Goal: Transaction & Acquisition: Obtain resource

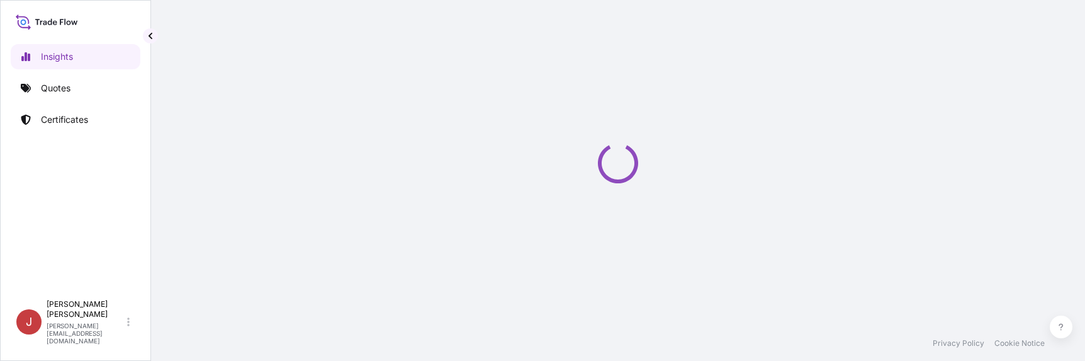
select select "2025"
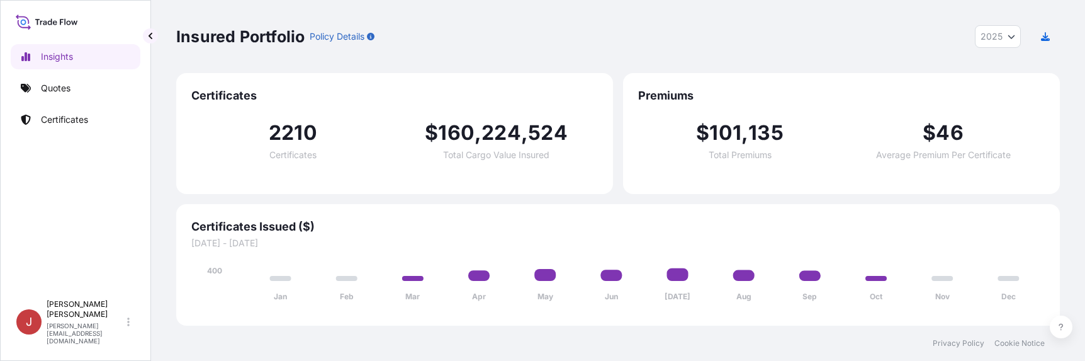
click at [9, 241] on div "Insights Quotes Certificates J Jakub Piotrowski jakub.piotrowski@ligentia.global" at bounding box center [75, 180] width 151 height 361
click at [43, 93] on p "Quotes" at bounding box center [56, 88] width 30 height 13
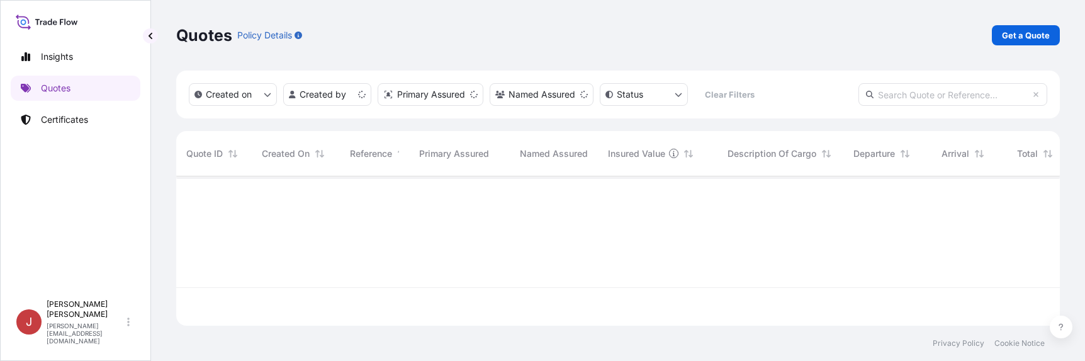
scroll to position [147, 874]
click at [1049, 33] on p "Get a Quote" at bounding box center [1026, 35] width 48 height 13
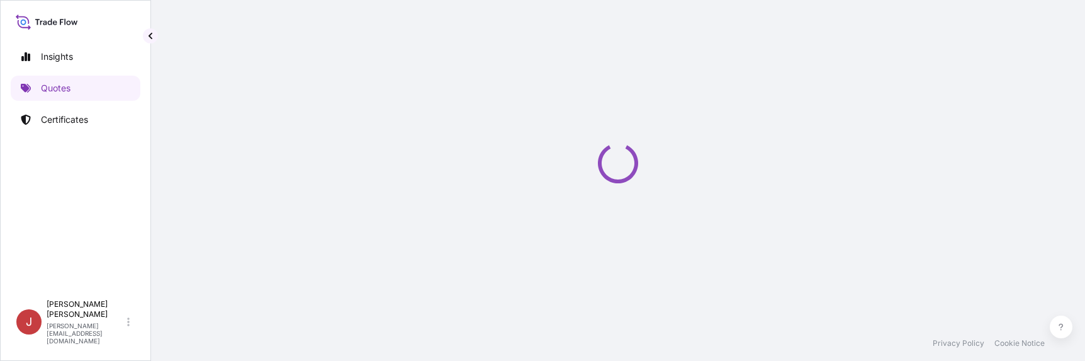
select select "Sea"
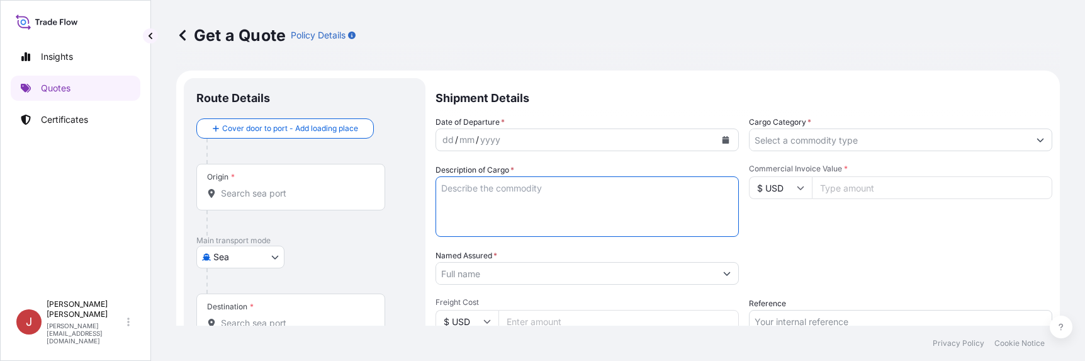
click at [617, 218] on textarea "Description of Cargo *" at bounding box center [586, 206] width 303 height 60
paste textarea "Pos. 1 890-7983-00 płytka PCBA do ładowarek samochodowych – wykonana z tworzywa…"
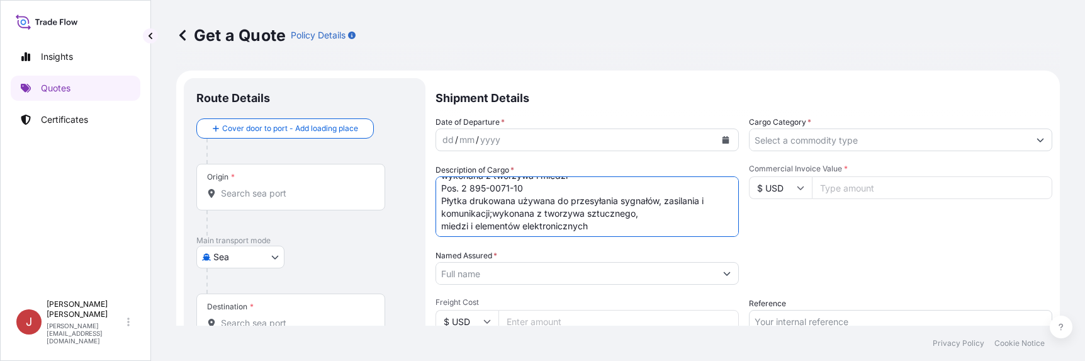
scroll to position [26, 0]
type textarea "Pos. 1 890-7983-00 płytka PCBA do ładowarek samochodowych – wykonana z tworzywa…"
click at [639, 269] on input "Named Assured *" at bounding box center [575, 273] width 279 height 23
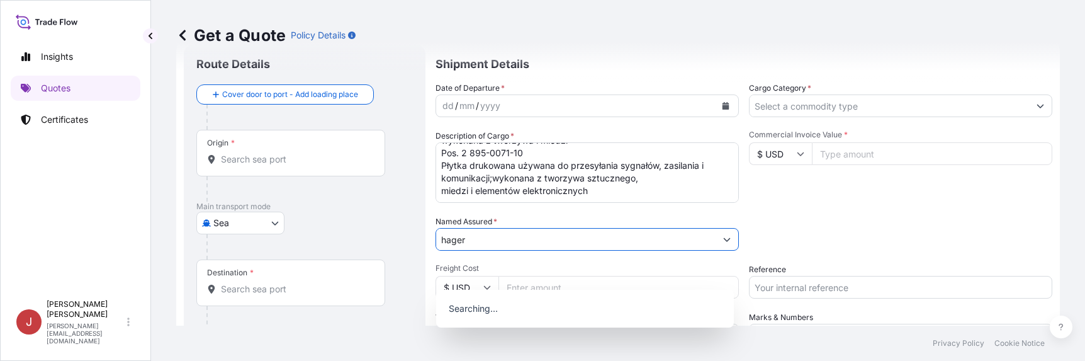
scroll to position [63, 0]
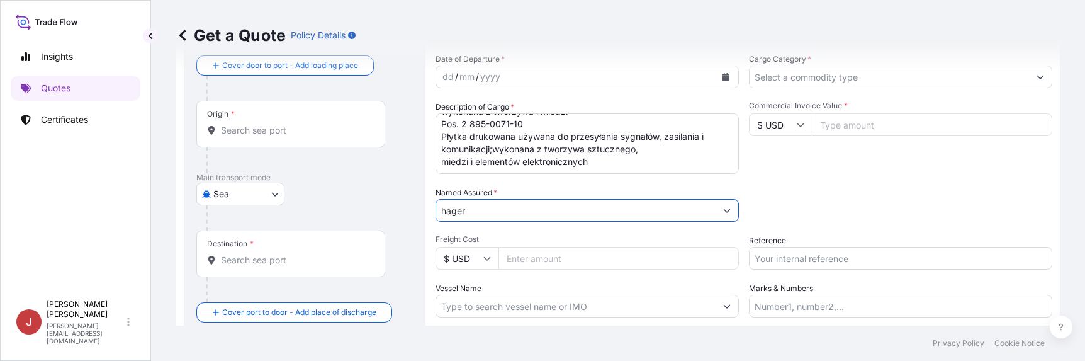
click at [617, 213] on input "hager" at bounding box center [575, 210] width 279 height 23
type input "hager"
click at [267, 188] on body "15 options available. 1 option available. 0 options available. Insights Quotes …" at bounding box center [542, 180] width 1085 height 361
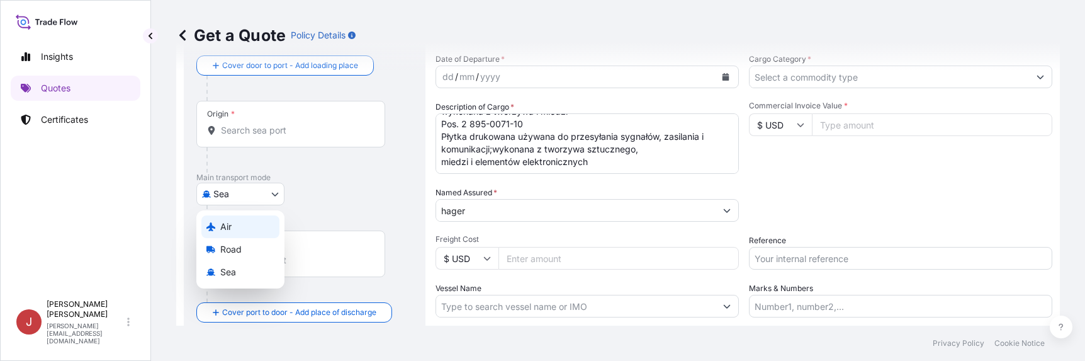
click at [257, 228] on div "Air" at bounding box center [240, 226] width 78 height 23
select select "Air"
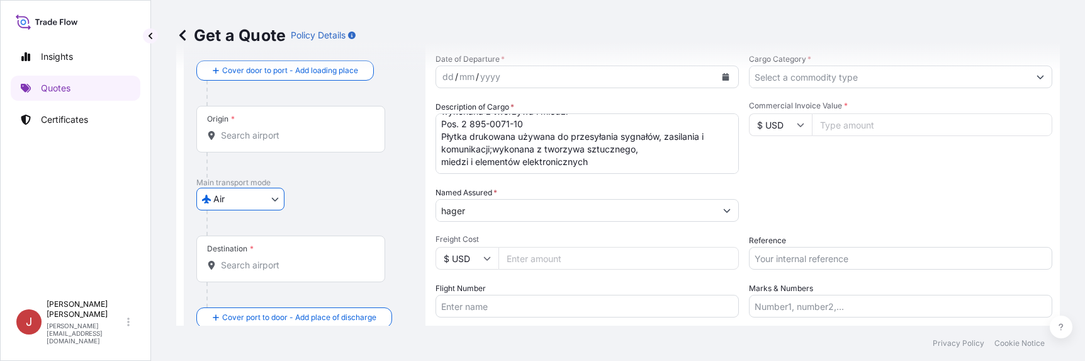
click at [485, 214] on input "hager" at bounding box center [575, 210] width 279 height 23
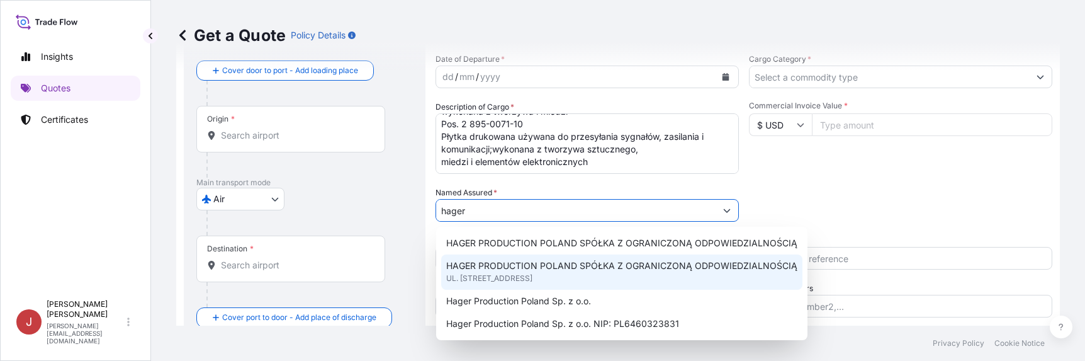
click at [532, 274] on span "UL. FABRYCZNA 10, 43-100, TYCHY, POLAND" at bounding box center [489, 278] width 86 height 13
type input "HAGER PRODUCTION POLAND SPÓŁKA Z OGRANICZONĄ ODPOWIEDZIALNOŚCIĄ"
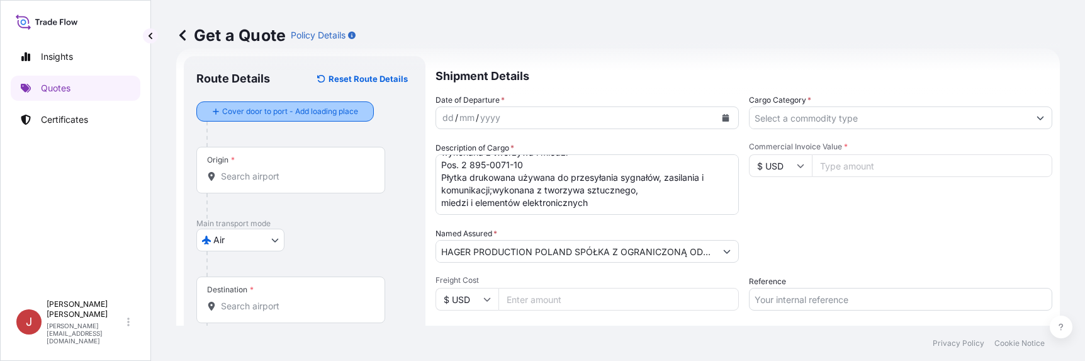
scroll to position [0, 0]
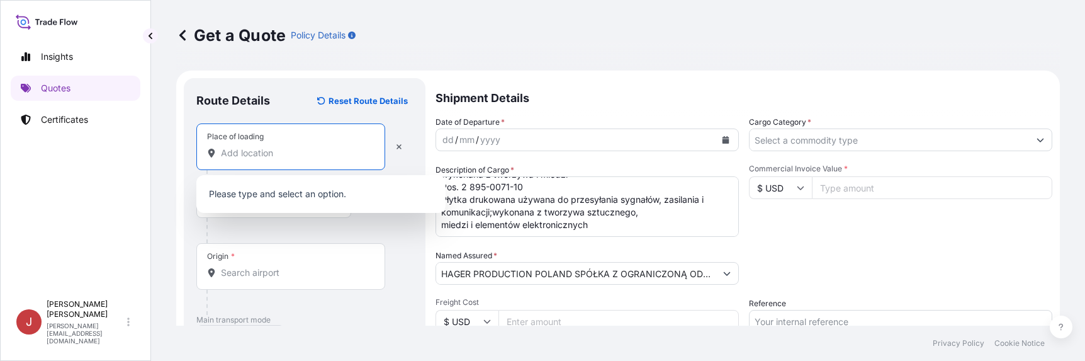
click at [272, 152] on input "Place of loading" at bounding box center [295, 153] width 148 height 13
paste input "Hangzhou"
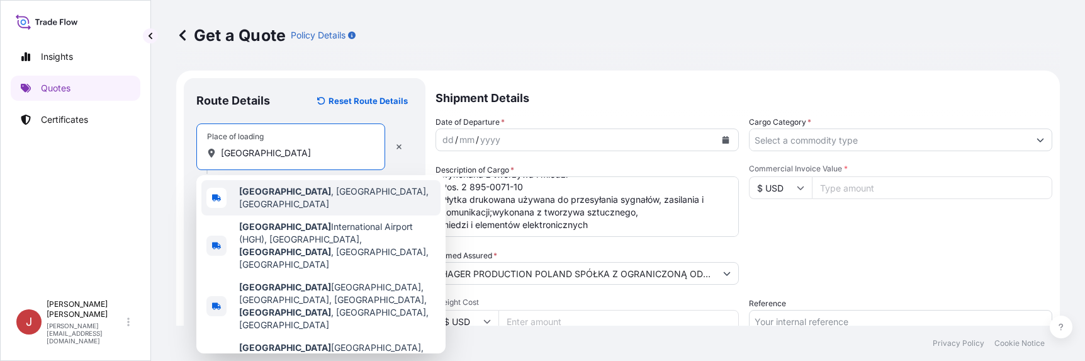
click at [284, 194] on span "Hangzhou , Zhejiang, China" at bounding box center [337, 197] width 196 height 25
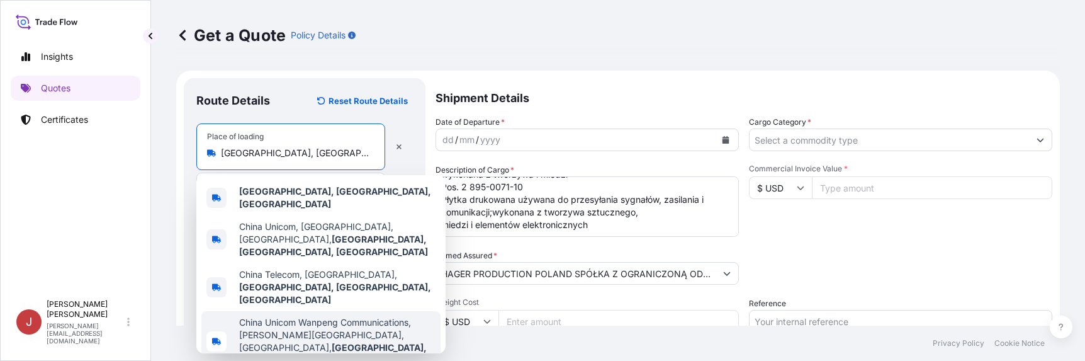
click at [242, 316] on span "China Unicom Wanpeng Communications, Shangle Street, Xiaoshan District, Hangzho…" at bounding box center [337, 341] width 196 height 50
type input "China Unicom Wanpeng Communications, Shangle Street, Xiaoshan District, Hangzho…"
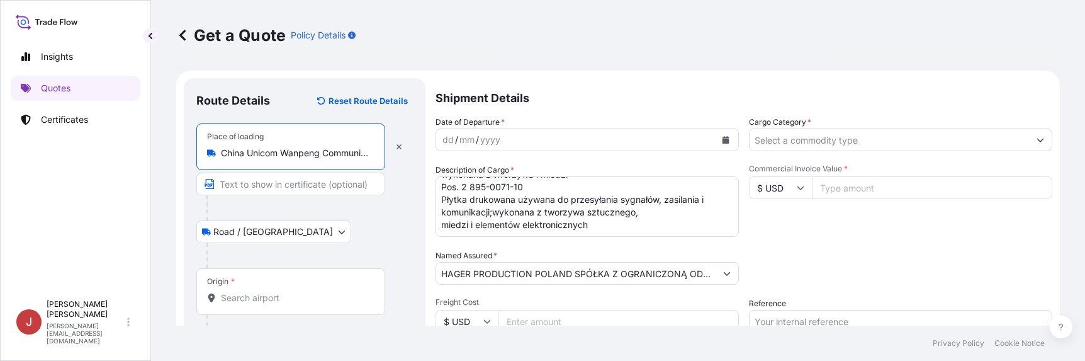
click at [255, 300] on input "Origin *" at bounding box center [295, 297] width 148 height 13
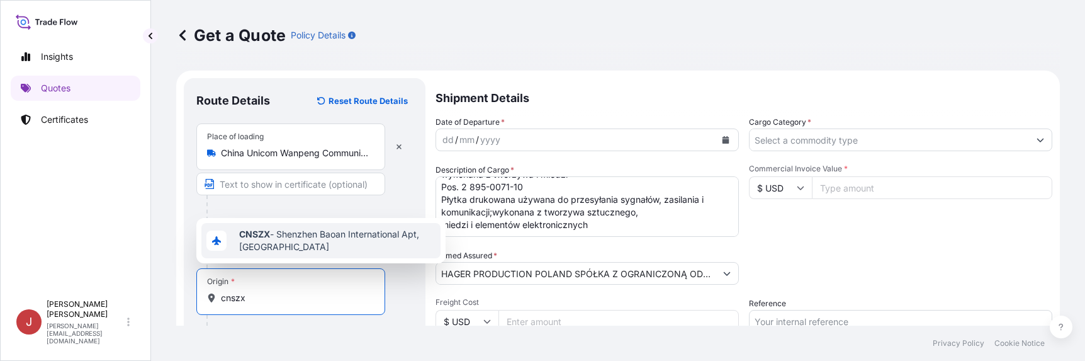
click at [277, 247] on span "CNSZX - Shenzhen Baoan International Apt, China" at bounding box center [337, 240] width 196 height 25
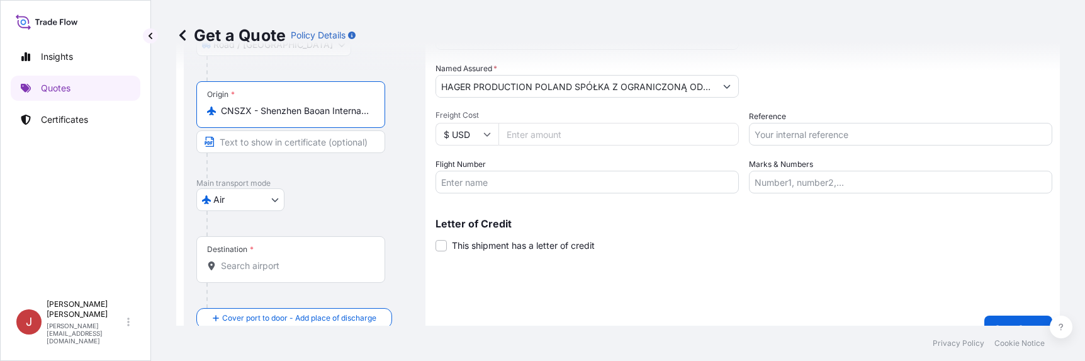
scroll to position [189, 0]
type input "CNSZX - Shenzhen Baoan International Apt, China"
click at [259, 264] on input "Destination *" at bounding box center [295, 263] width 148 height 13
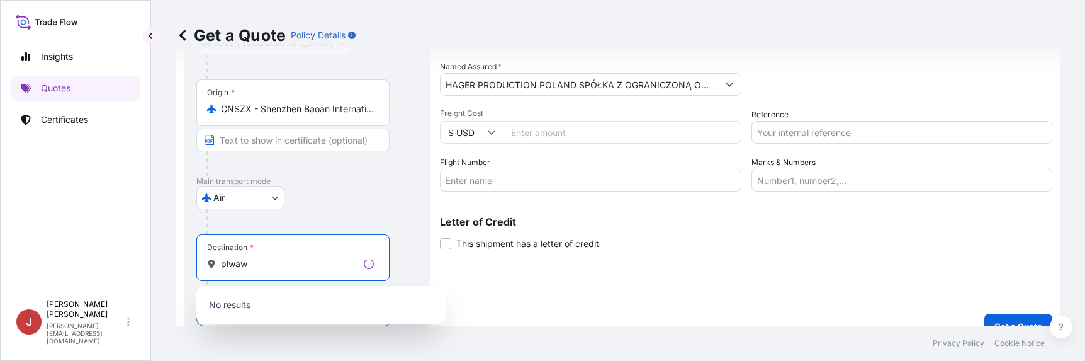
scroll to position [210, 0]
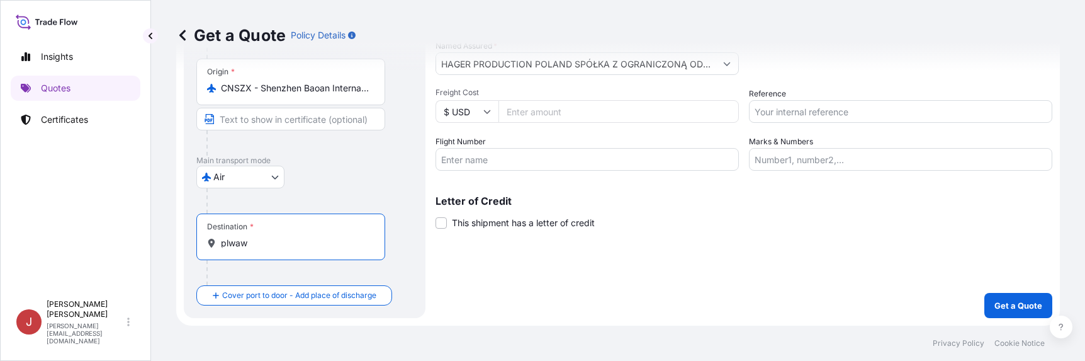
click at [273, 242] on input "plwaw" at bounding box center [295, 243] width 148 height 13
drag, startPoint x: 257, startPoint y: 247, endPoint x: 230, endPoint y: 250, distance: 27.2
click at [230, 250] on div "Destination * plwaw" at bounding box center [290, 236] width 189 height 47
click at [245, 243] on input "plwaw" at bounding box center [295, 243] width 148 height 13
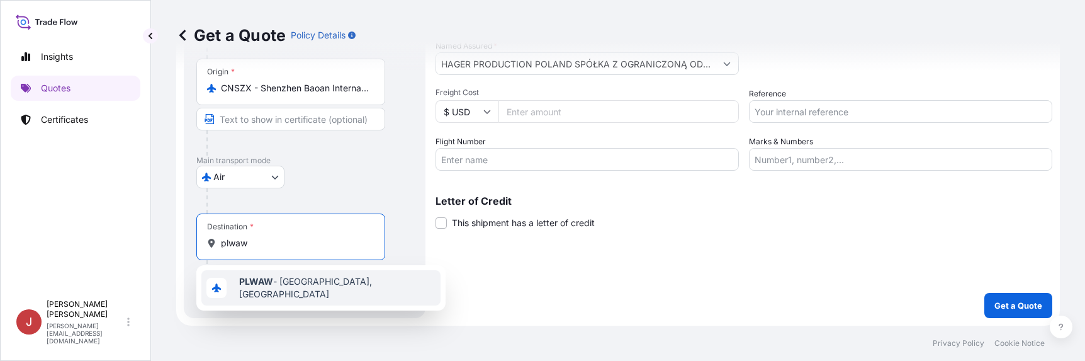
click at [257, 277] on div "PLWAW - Warszawa, Poland" at bounding box center [320, 287] width 239 height 35
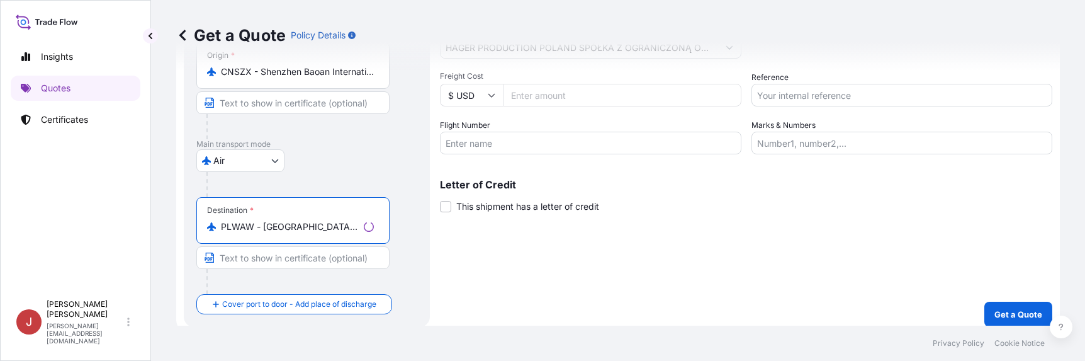
scroll to position [235, 0]
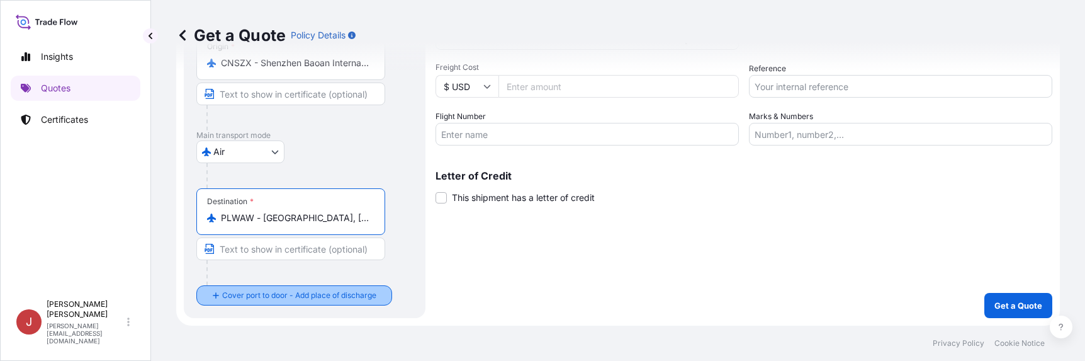
type input "PLWAW - Warszawa, Poland"
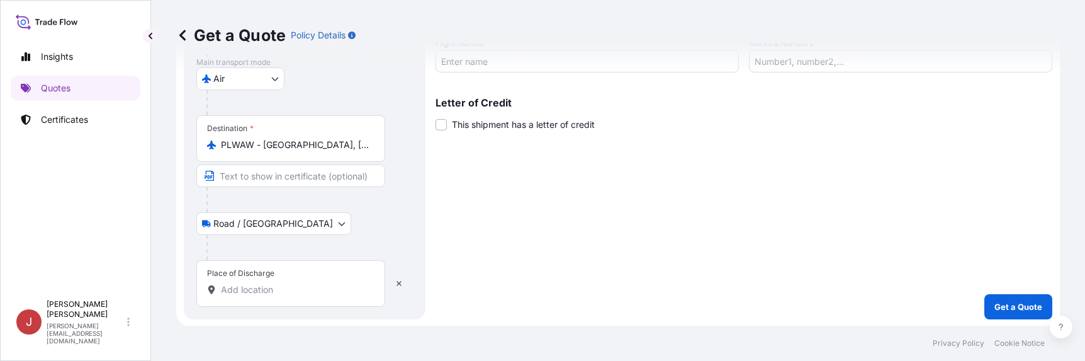
scroll to position [309, 0]
click at [276, 288] on input "Place of Discharge" at bounding box center [295, 288] width 148 height 13
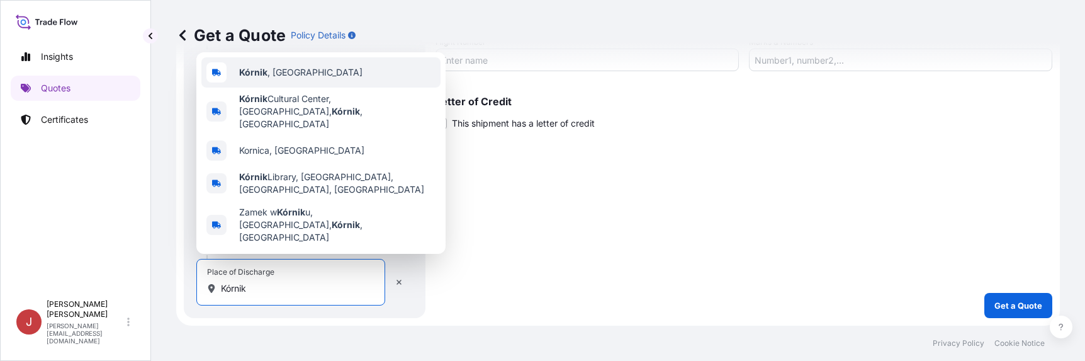
click at [303, 87] on div "Kórnik , Poland" at bounding box center [320, 72] width 239 height 30
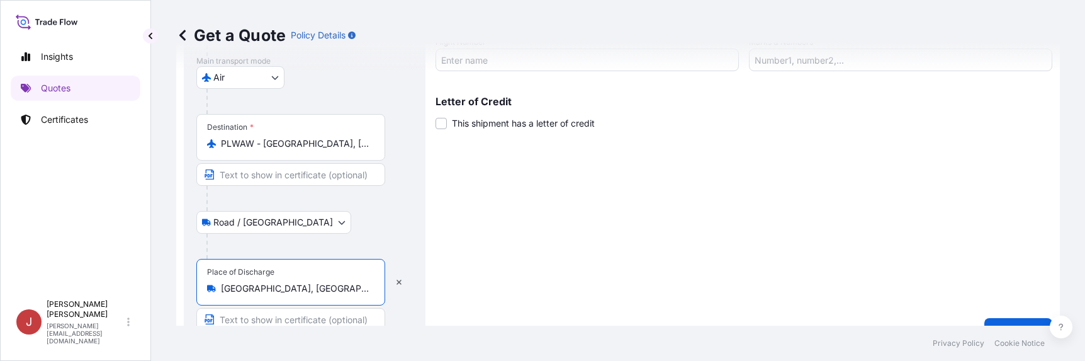
type input "Kórnik, Poland"
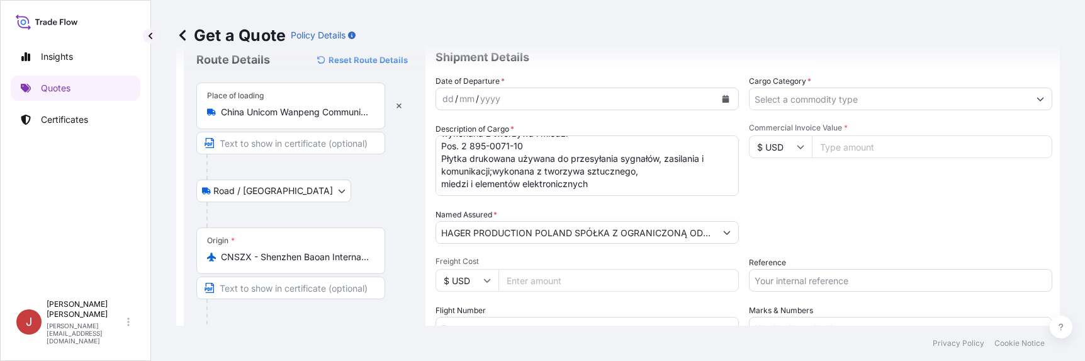
scroll to position [63, 0]
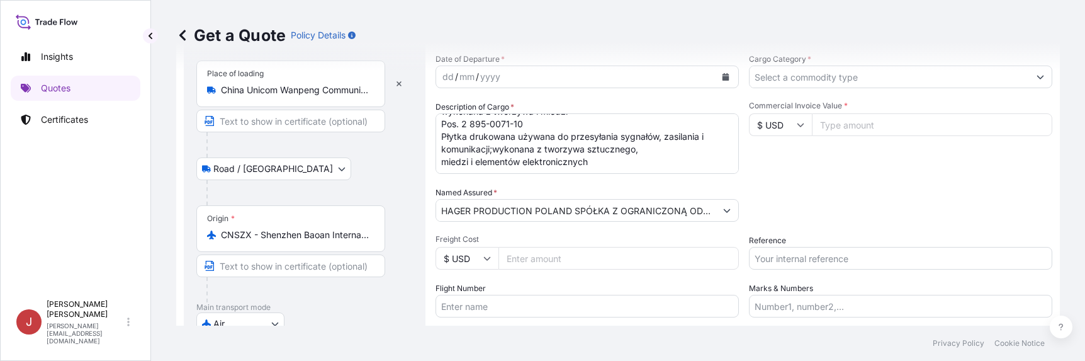
click at [792, 258] on input "Reference" at bounding box center [900, 258] width 303 height 23
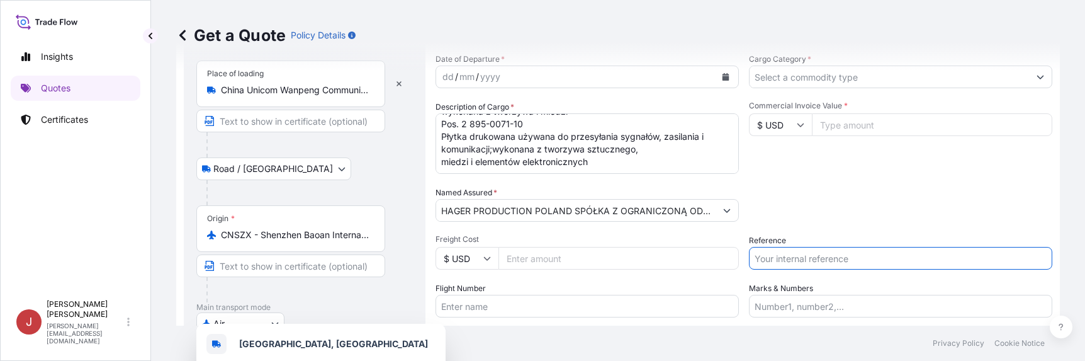
paste input "784 - 40993540"
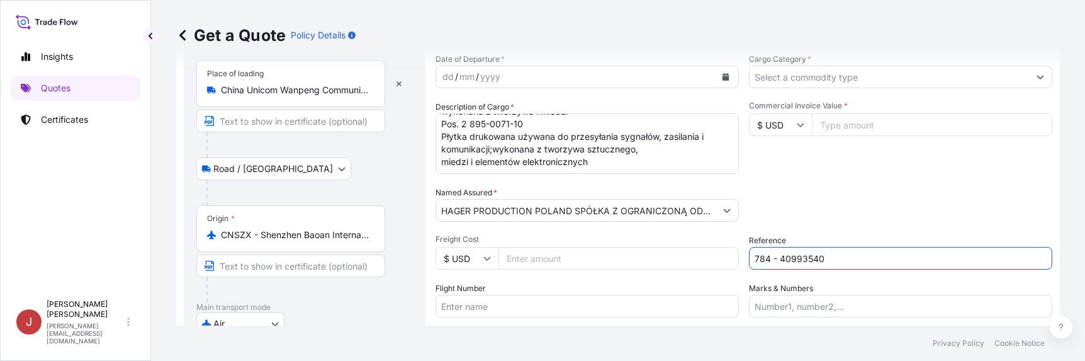
click at [777, 263] on input "784 - 40993540" at bounding box center [900, 258] width 303 height 23
click at [768, 257] on input "784 -40993540" at bounding box center [900, 258] width 303 height 23
type input "784-40993540"
click at [787, 77] on input "Cargo Category *" at bounding box center [888, 76] width 279 height 23
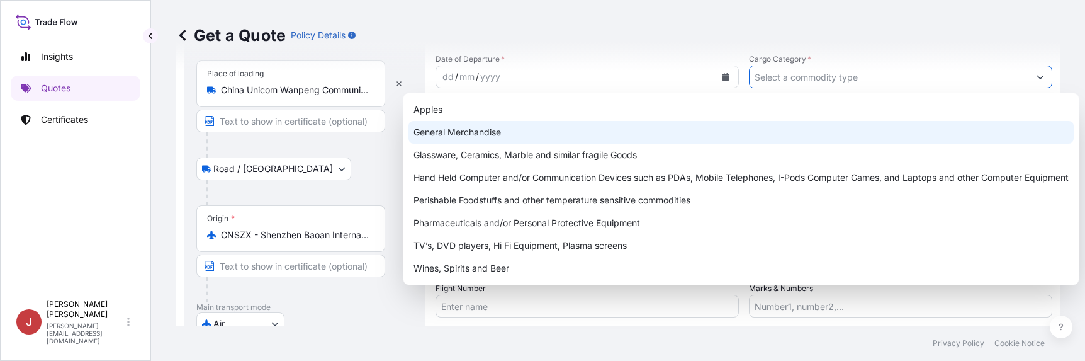
click at [664, 140] on div "General Merchandise" at bounding box center [740, 132] width 665 height 23
type input "General Merchandise"
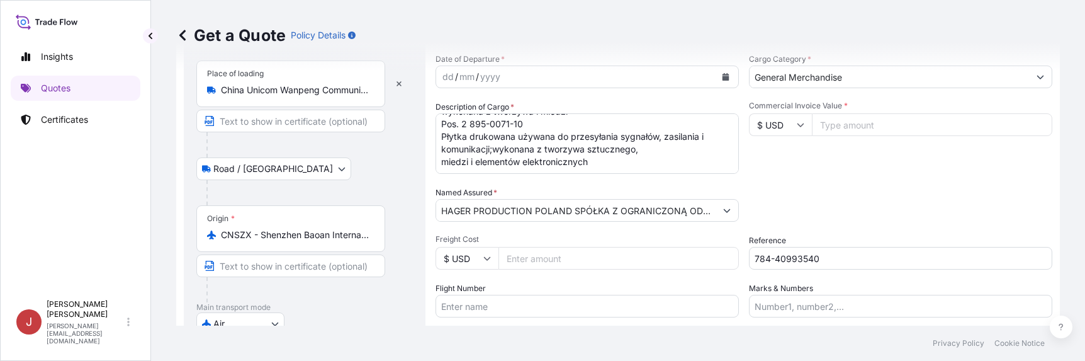
click at [860, 131] on input "Commercial Invoice Value *" at bounding box center [932, 124] width 240 height 23
type input "48975"
click at [774, 154] on div "Commercial Invoice Value * $ USD 48975" at bounding box center [900, 137] width 303 height 73
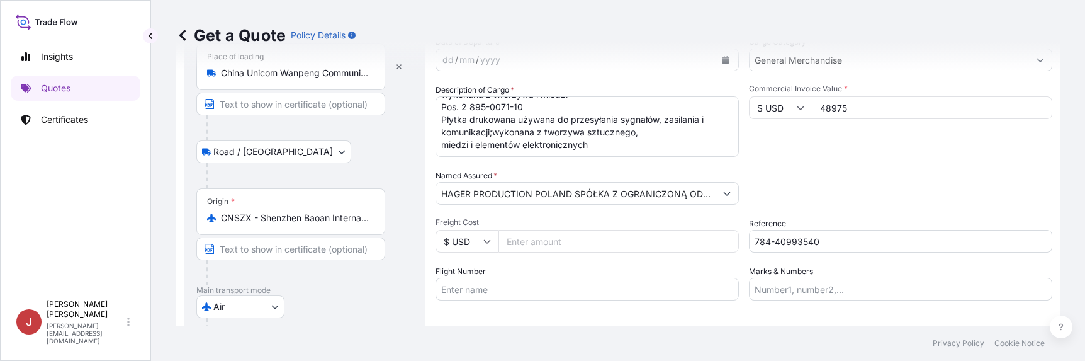
scroll to position [0, 0]
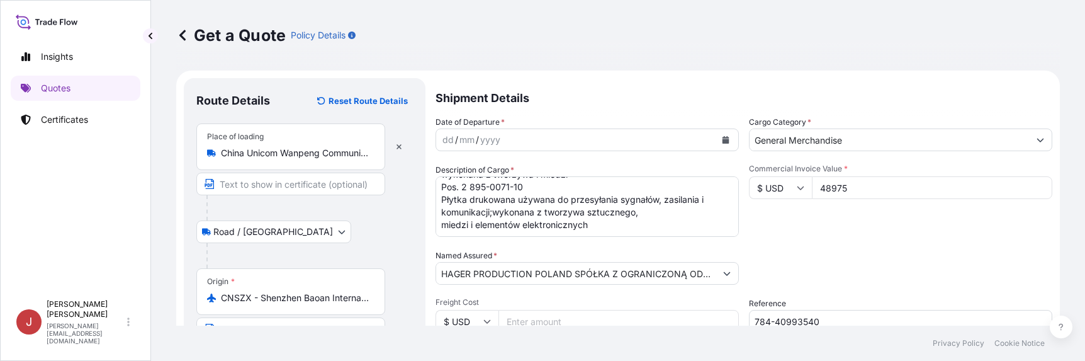
click at [635, 144] on div "dd / mm / yyyy" at bounding box center [575, 139] width 279 height 23
click at [616, 145] on div "dd / mm / yyyy" at bounding box center [575, 139] width 279 height 23
click at [720, 135] on button "Calendar" at bounding box center [725, 140] width 20 height 20
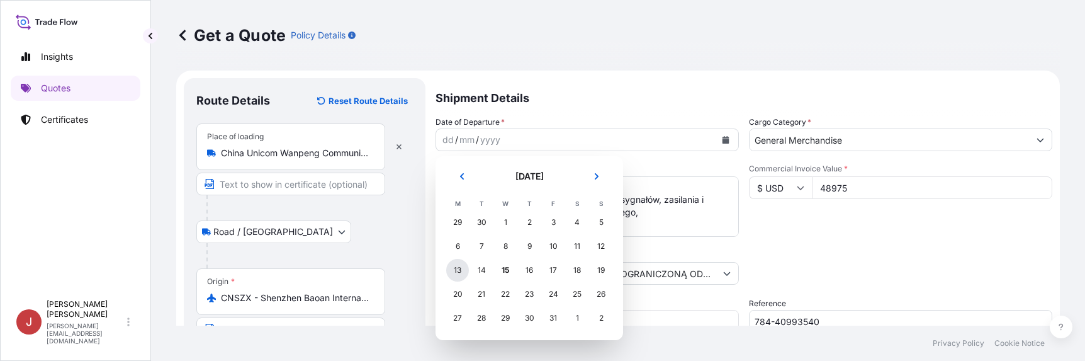
click at [456, 269] on div "13" at bounding box center [457, 270] width 23 height 23
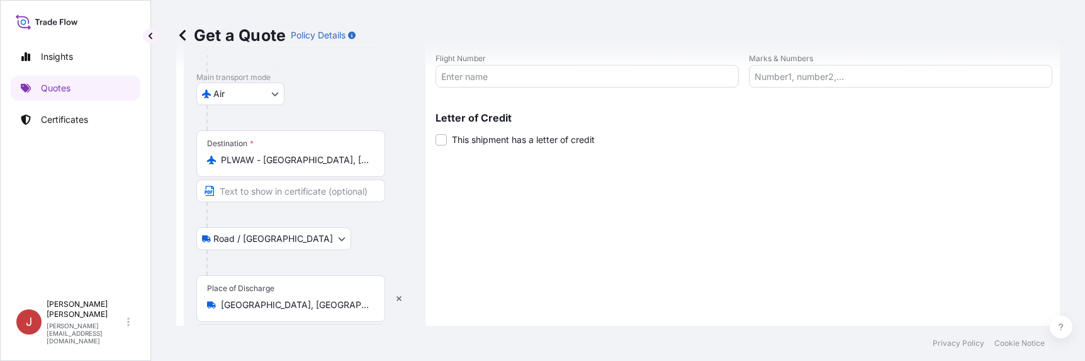
scroll to position [334, 0]
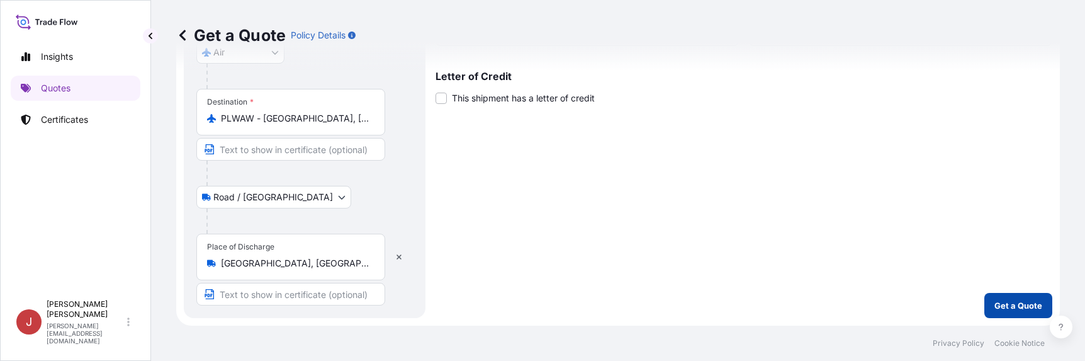
click at [994, 305] on p "Get a Quote" at bounding box center [1018, 305] width 48 height 13
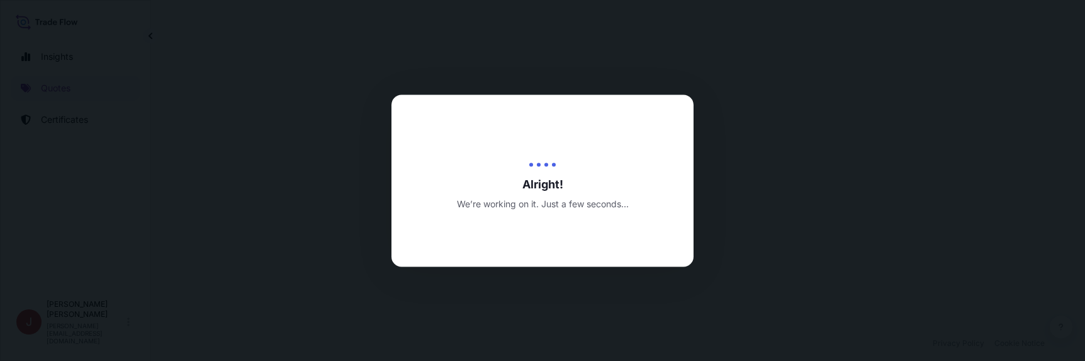
select select "Road / Inland"
select select "Air"
select select "Road / Inland"
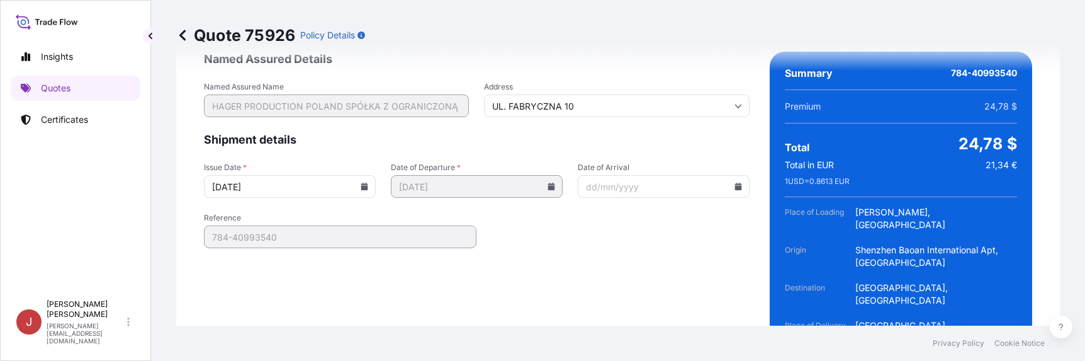
scroll to position [2032, 0]
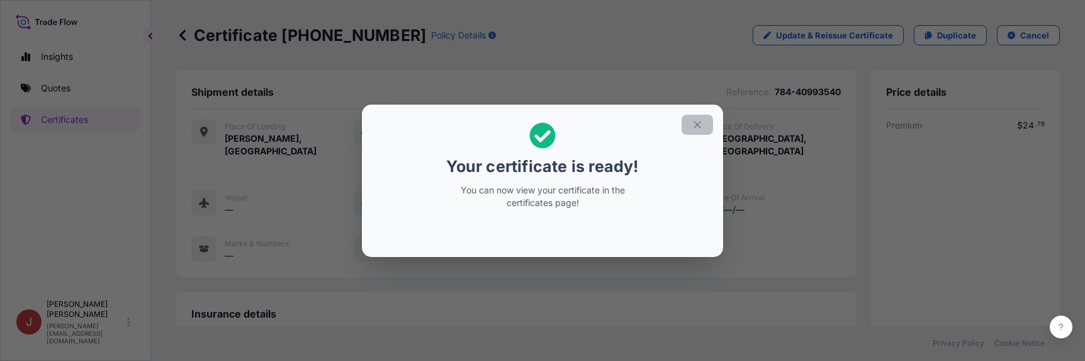
click at [700, 125] on icon "button" at bounding box center [696, 124] width 11 height 11
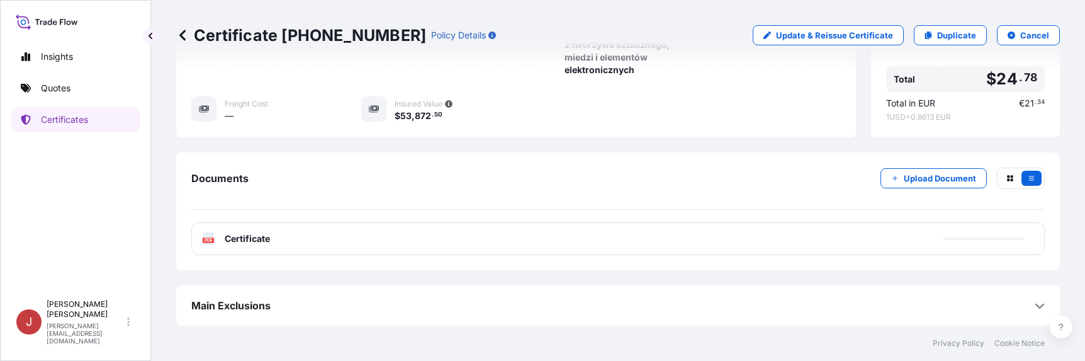
scroll to position [466, 0]
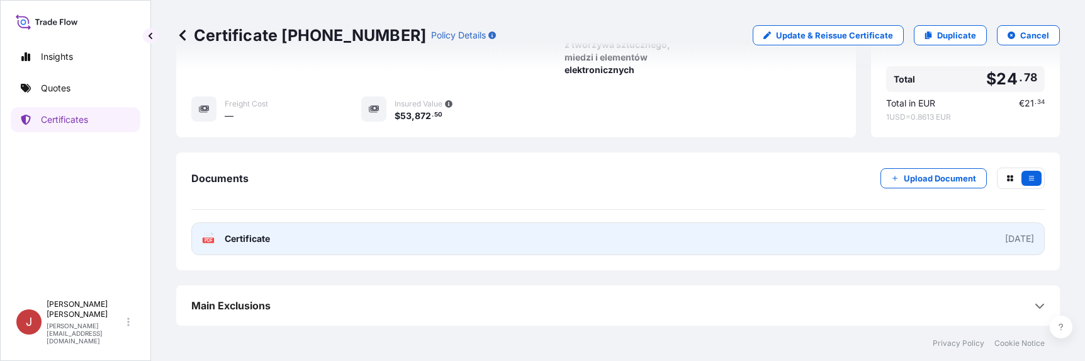
click at [961, 238] on link "PDF Certificate 2025-10-15" at bounding box center [617, 238] width 853 height 33
